Goal: Check status

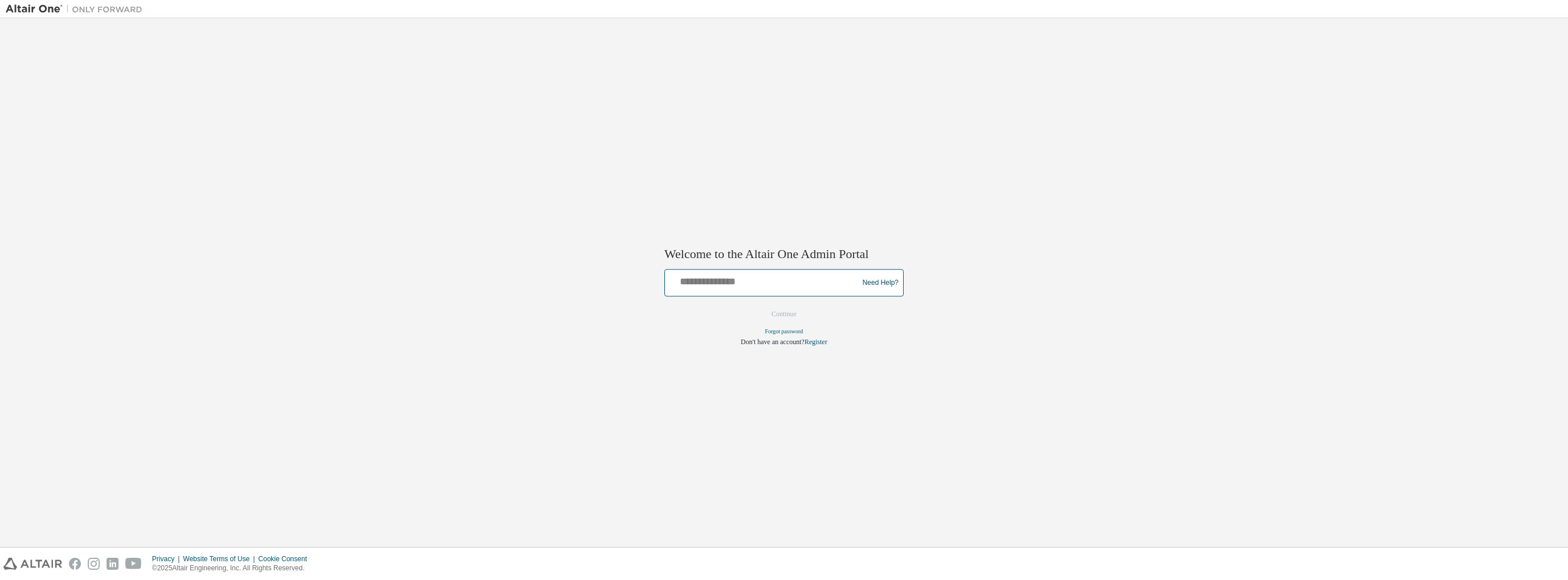
click at [767, 285] on input "text" at bounding box center [763, 280] width 188 height 17
type input "**********"
click at [760, 306] on button "Continue" at bounding box center [784, 315] width 49 height 17
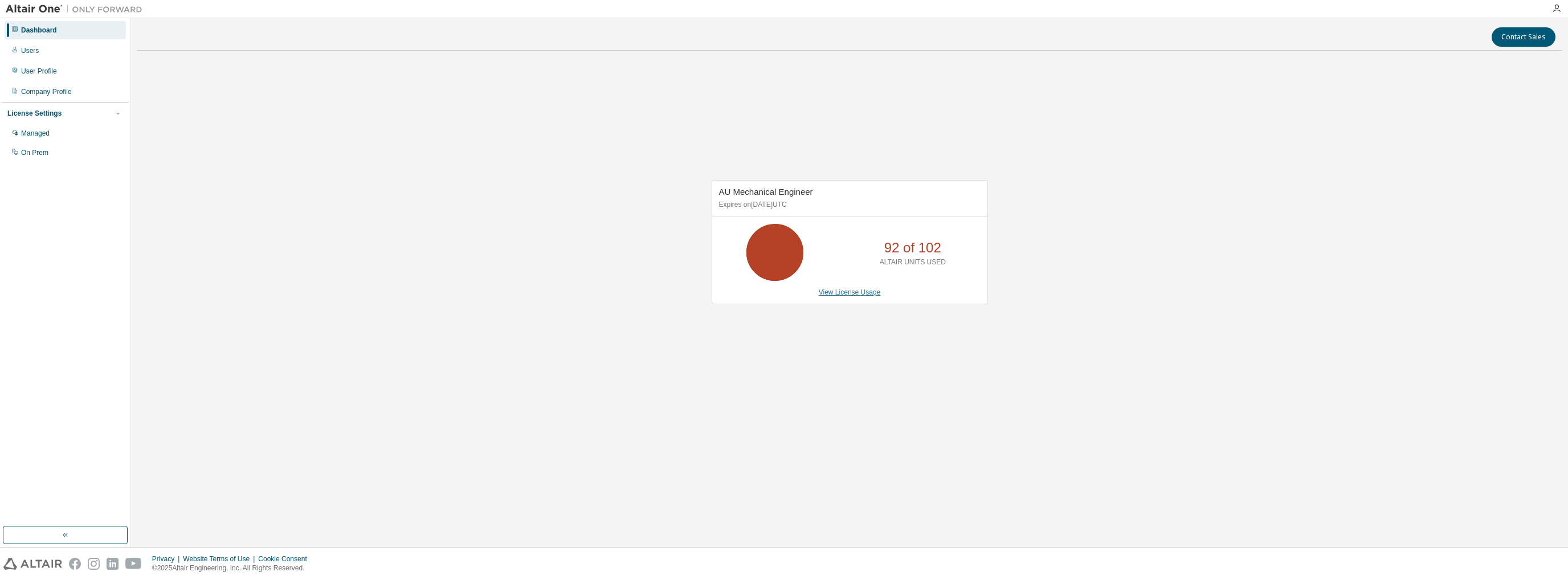
click at [845, 292] on link "View License Usage" at bounding box center [849, 292] width 62 height 8
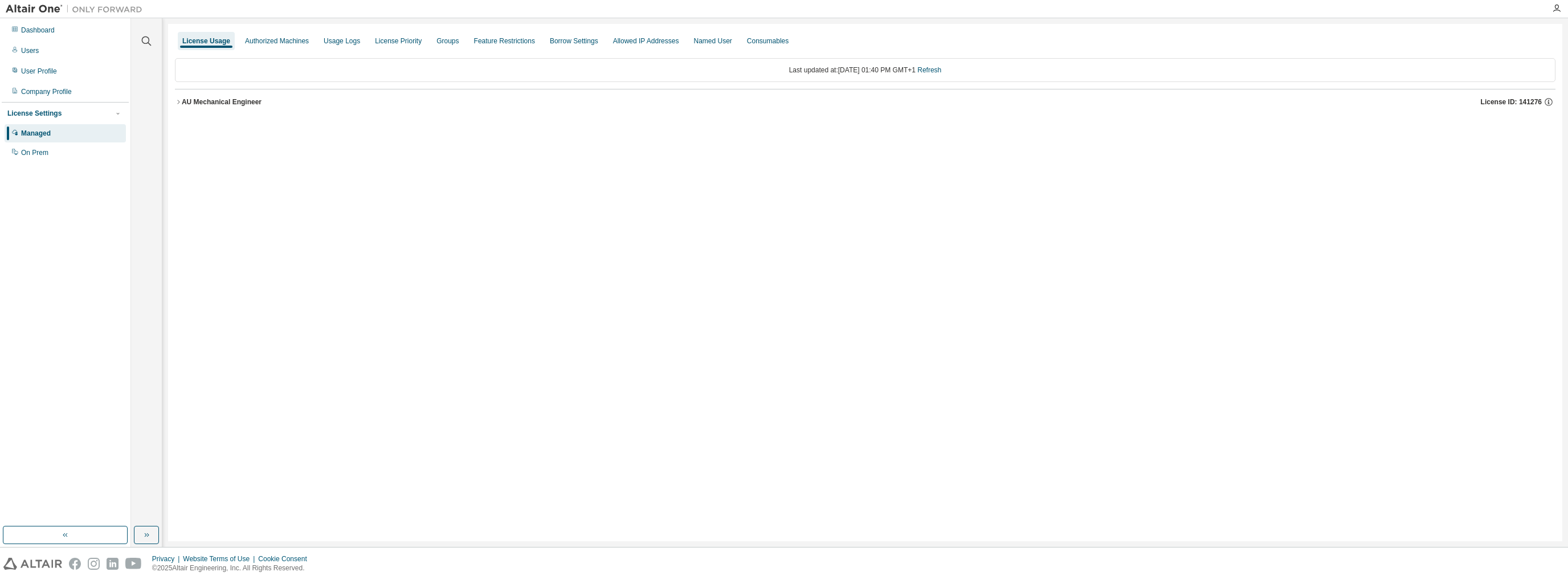
click at [180, 101] on icon "button" at bounding box center [178, 101] width 7 height 7
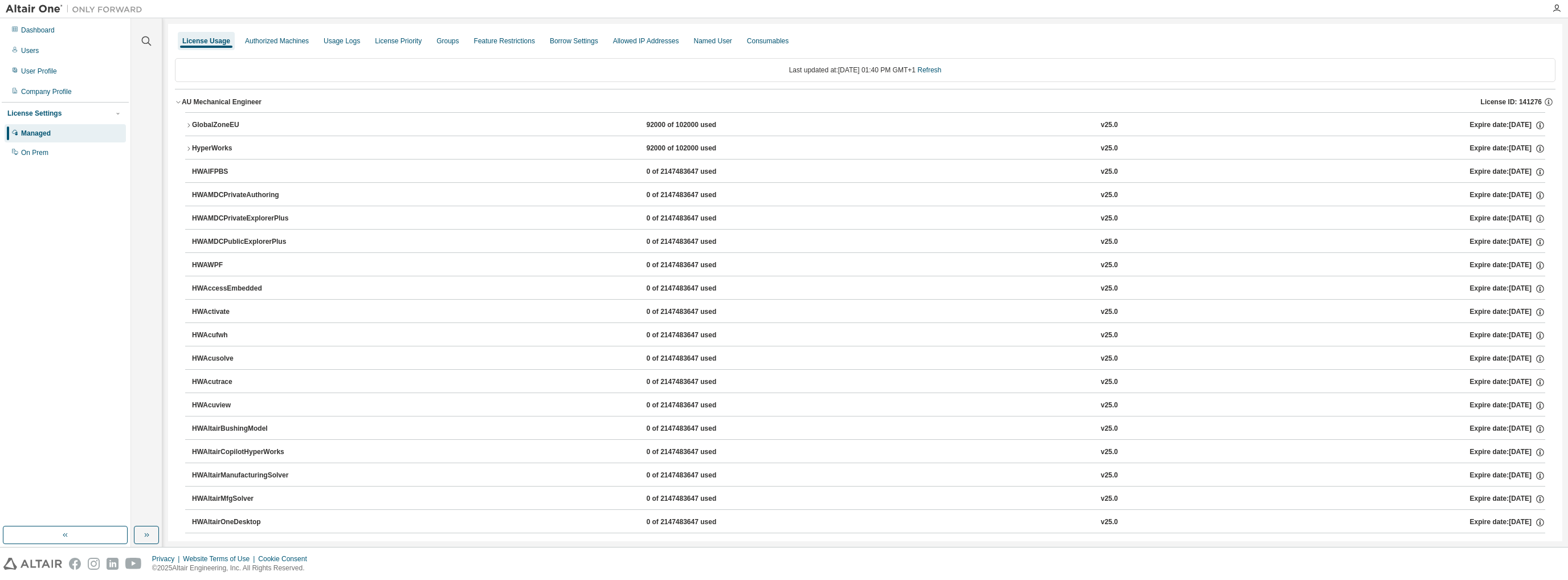
click at [189, 124] on icon "button" at bounding box center [189, 125] width 7 height 7
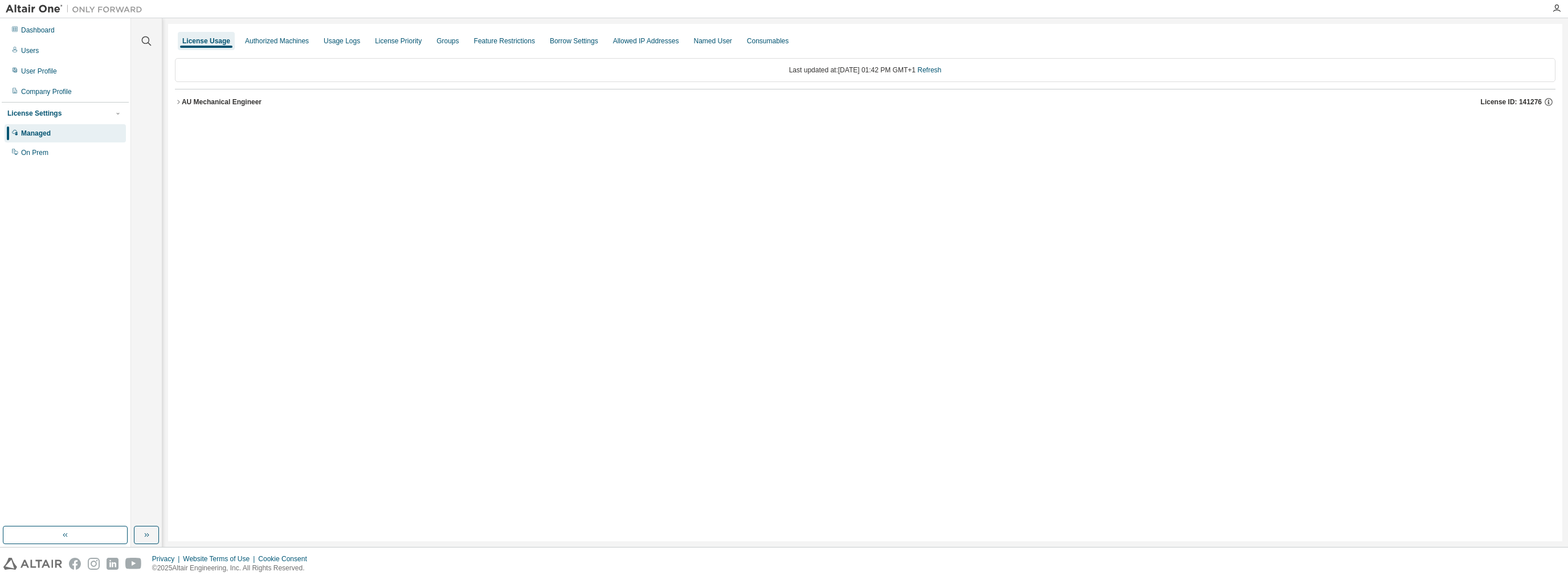
click at [185, 105] on div "AU Mechanical Engineer" at bounding box center [221, 102] width 80 height 10
